Goal: Task Accomplishment & Management: Use online tool/utility

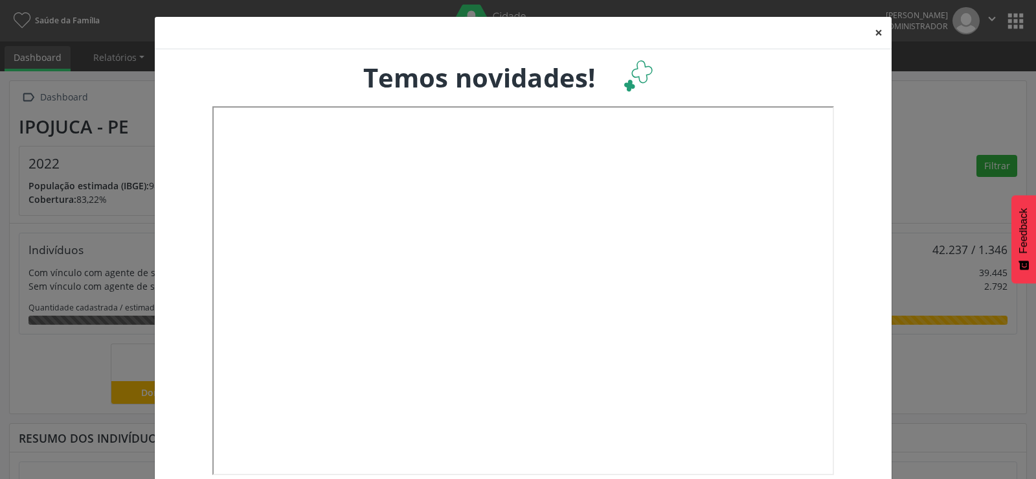
click at [877, 32] on button "×" at bounding box center [879, 33] width 26 height 32
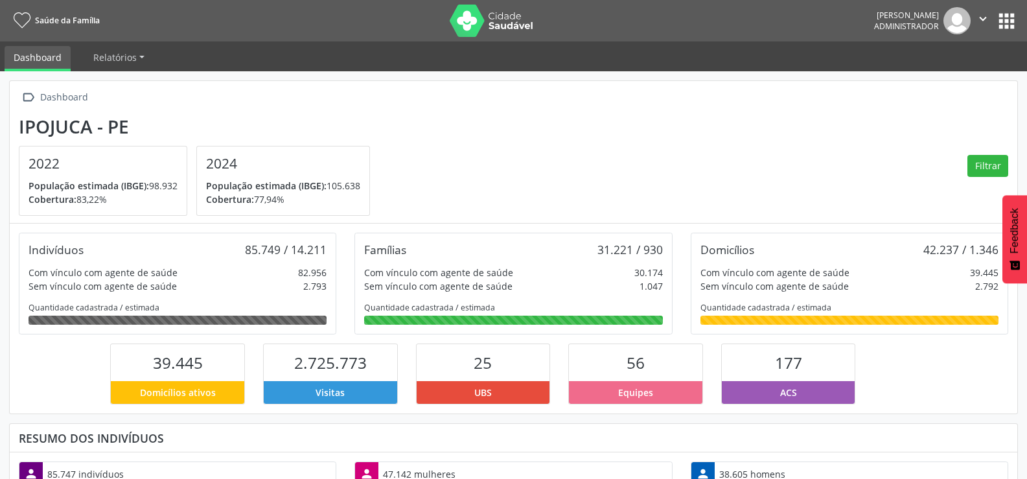
scroll to position [215, 336]
click at [1003, 27] on button "apps" at bounding box center [1006, 21] width 23 height 23
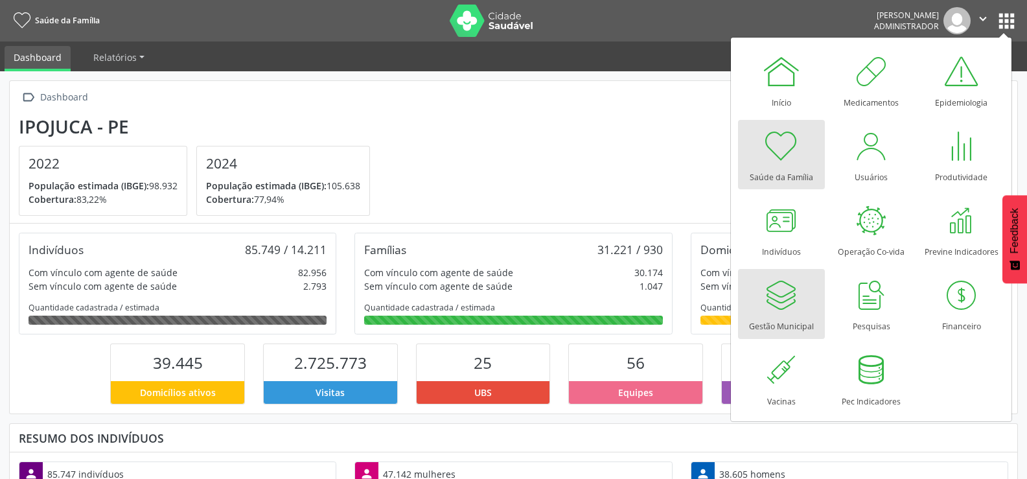
click at [773, 290] on div at bounding box center [781, 294] width 39 height 39
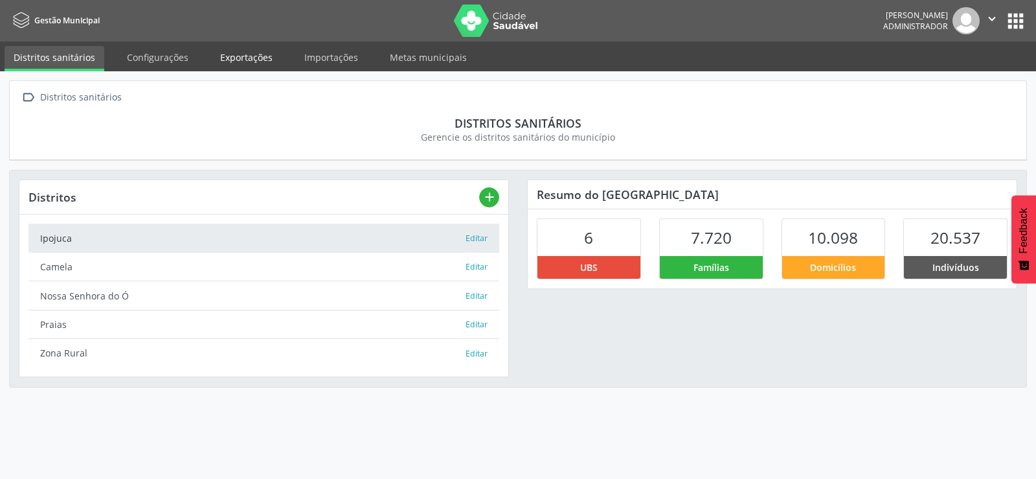
click at [265, 50] on link "Exportações" at bounding box center [246, 57] width 71 height 23
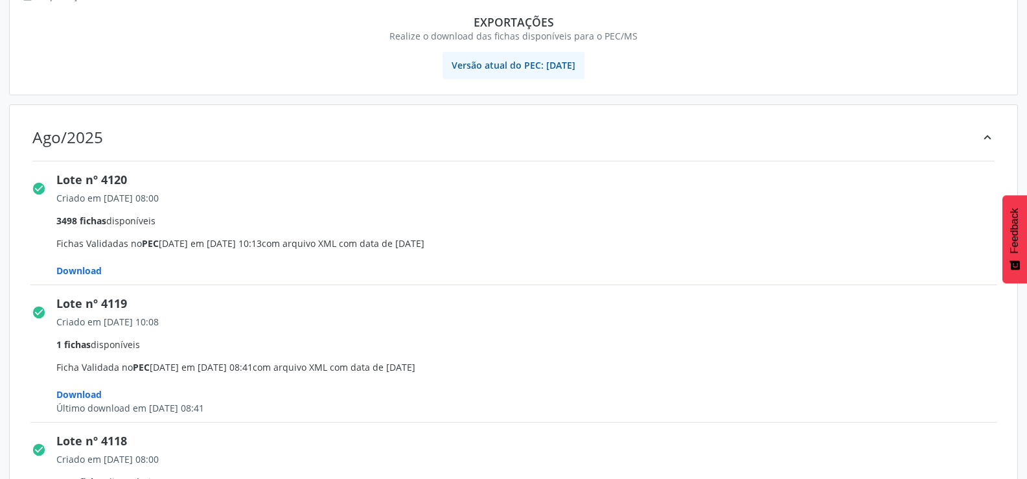
scroll to position [194, 0]
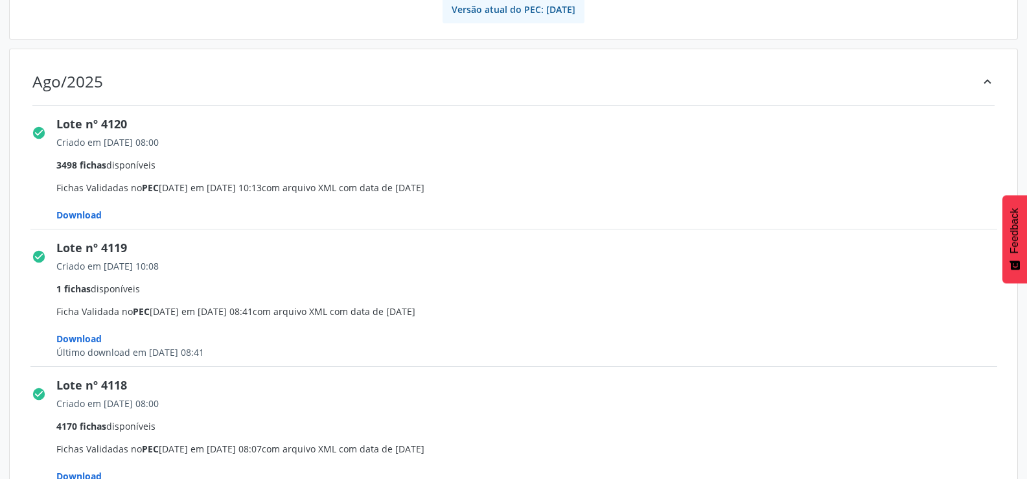
click at [73, 218] on span "Download" at bounding box center [78, 215] width 45 height 12
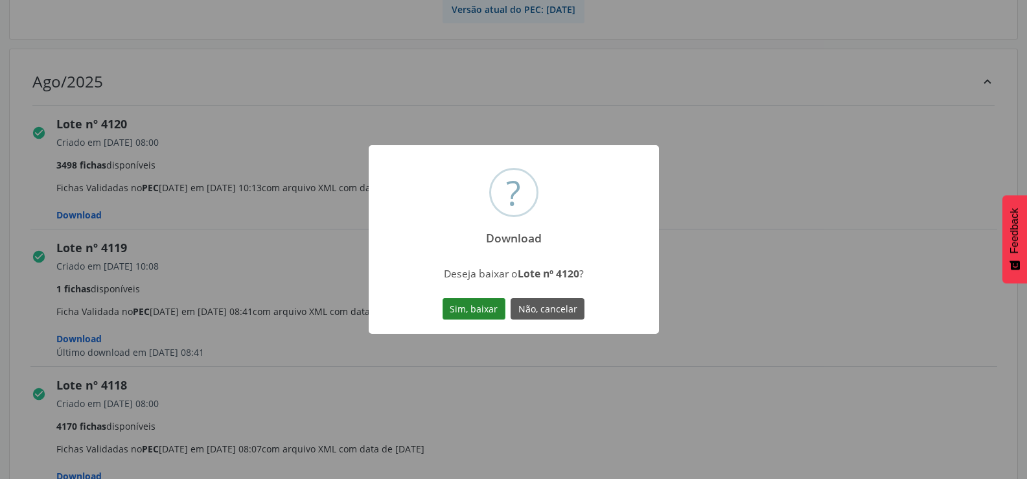
click at [471, 307] on button "Sim, baixar" at bounding box center [473, 309] width 63 height 22
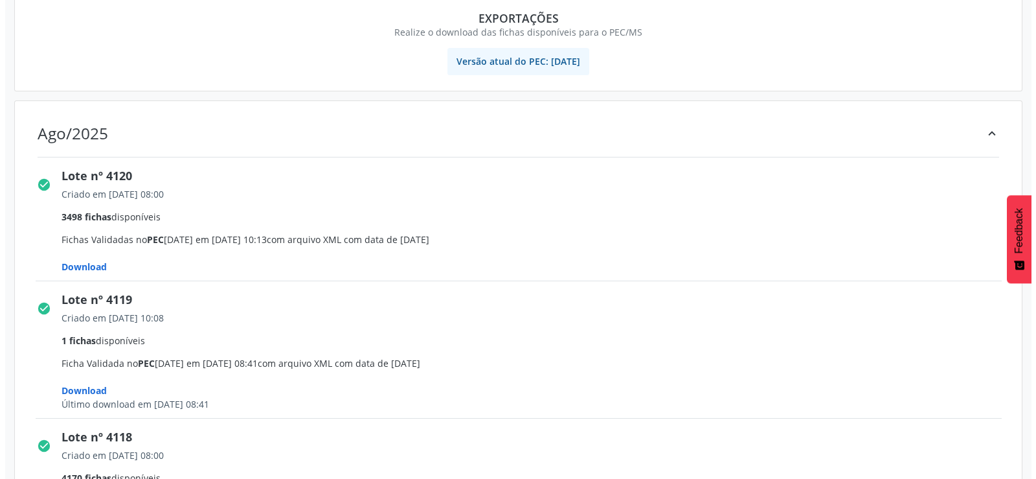
scroll to position [0, 0]
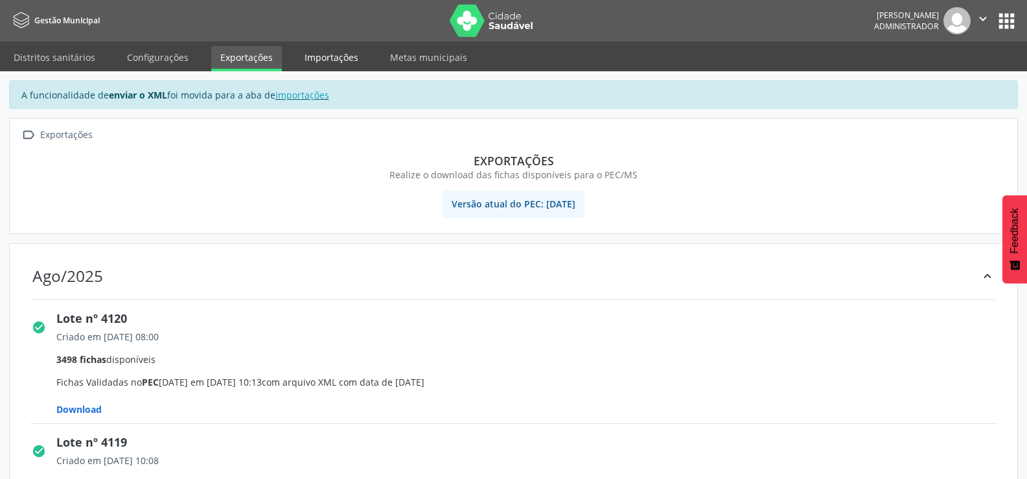
click at [326, 55] on link "Importações" at bounding box center [331, 57] width 72 height 23
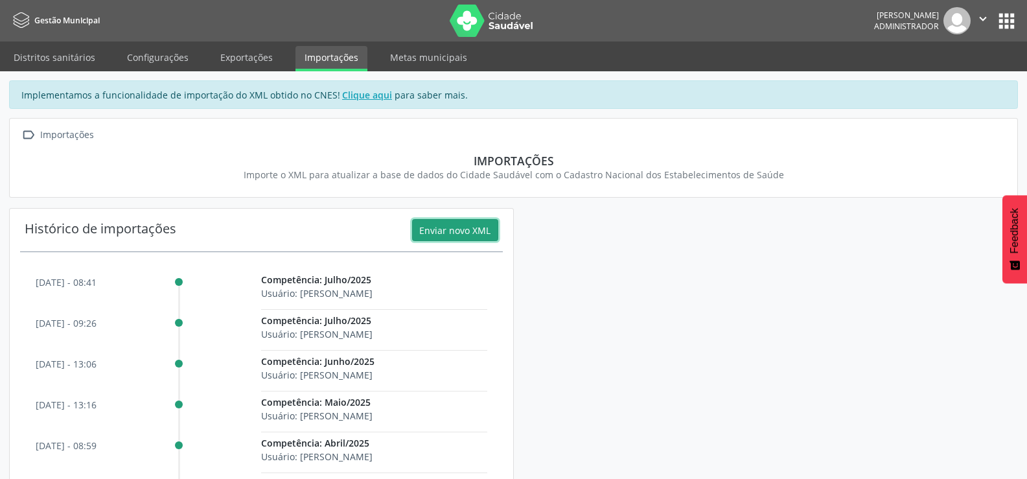
click at [430, 231] on button "Enviar novo XML" at bounding box center [455, 230] width 86 height 22
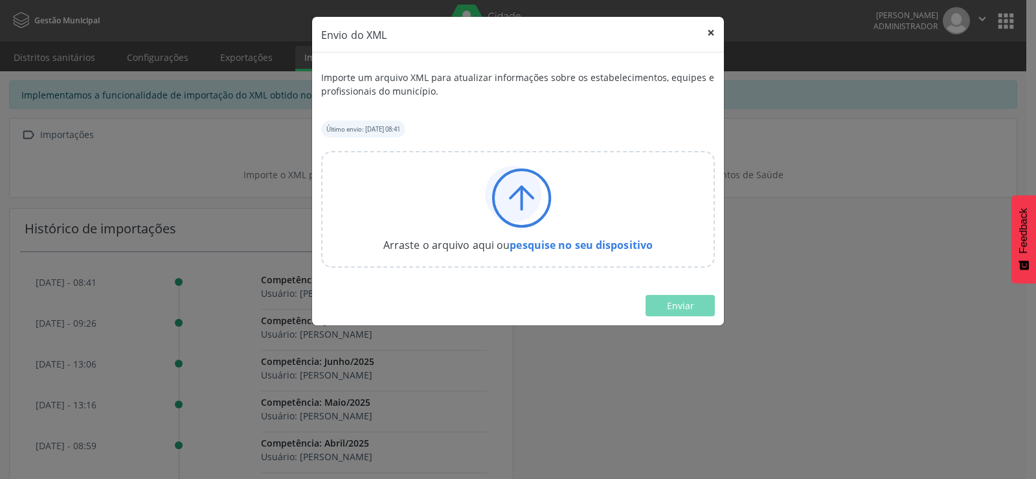
click at [714, 31] on button "×" at bounding box center [711, 33] width 26 height 32
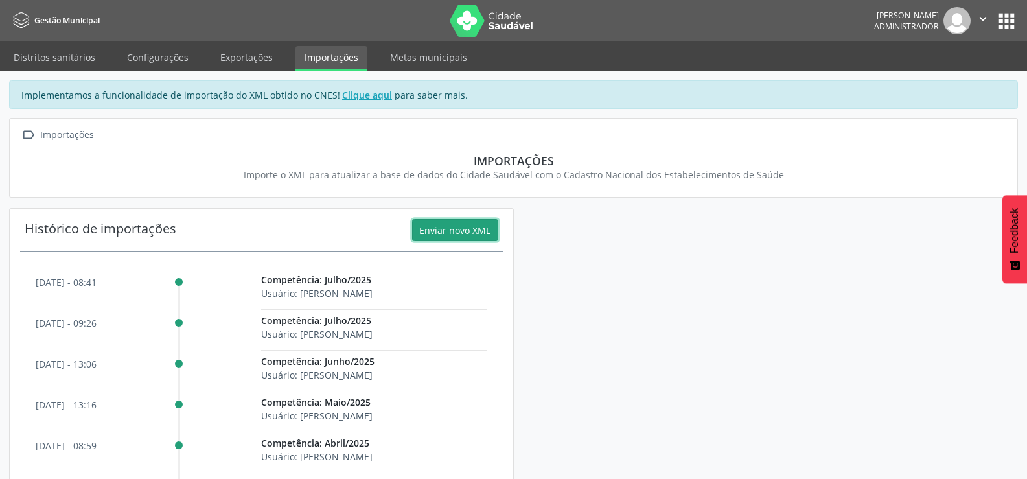
click at [446, 228] on button "Enviar novo XML" at bounding box center [455, 230] width 86 height 22
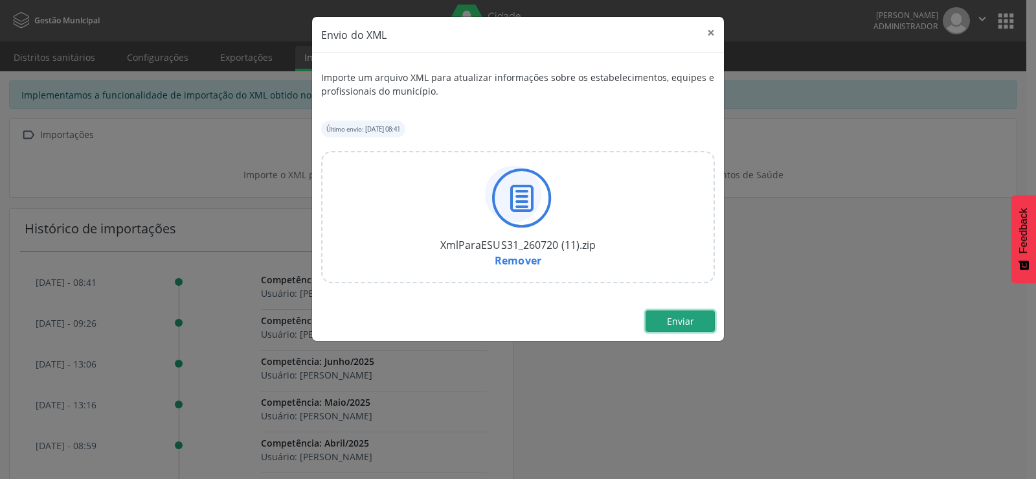
click at [668, 321] on span "Enviar" at bounding box center [680, 321] width 27 height 12
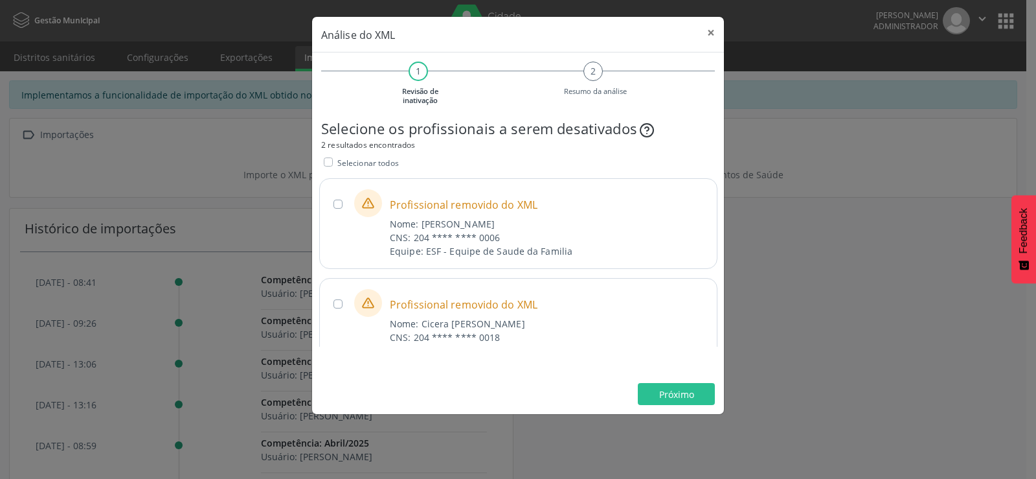
scroll to position [21, 0]
